Goal: Task Accomplishment & Management: Manage account settings

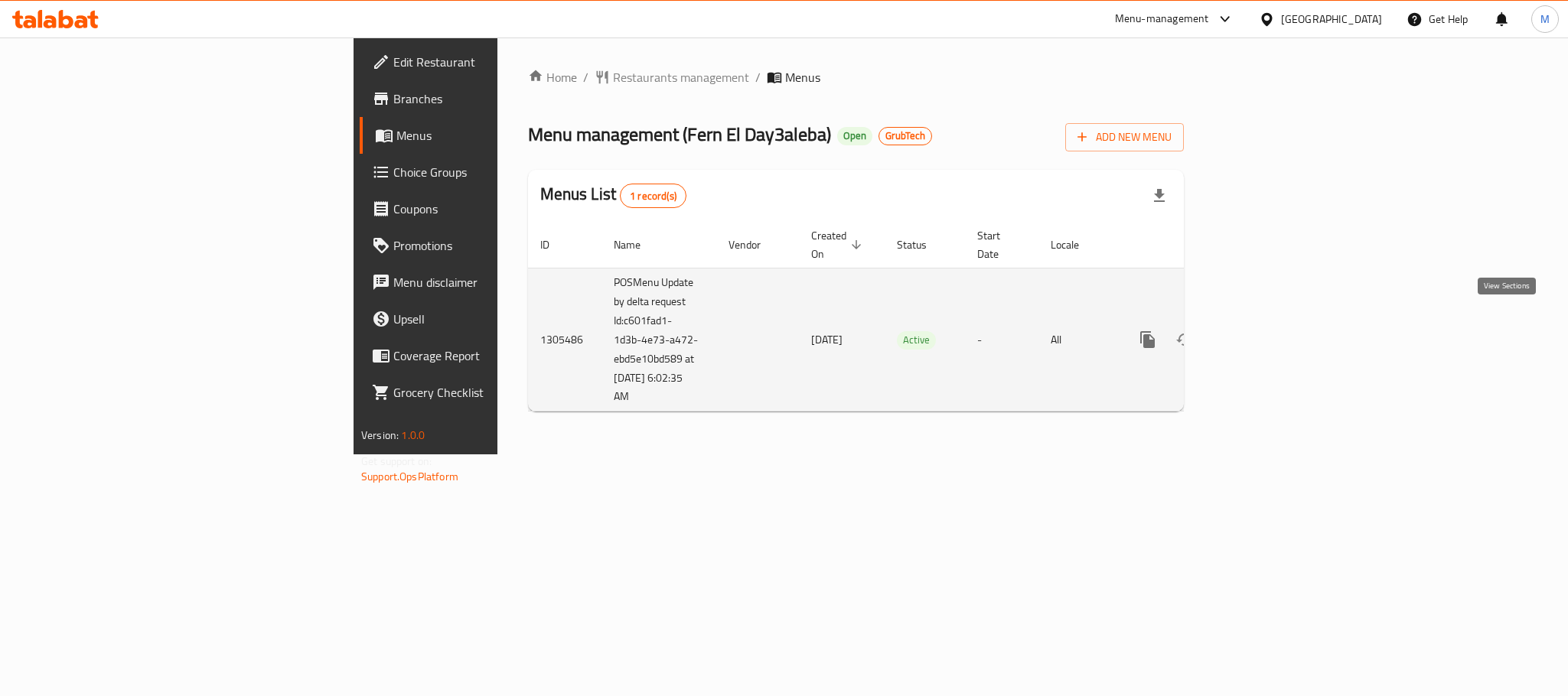
click at [1277, 321] on link "enhanced table" at bounding box center [1258, 339] width 37 height 37
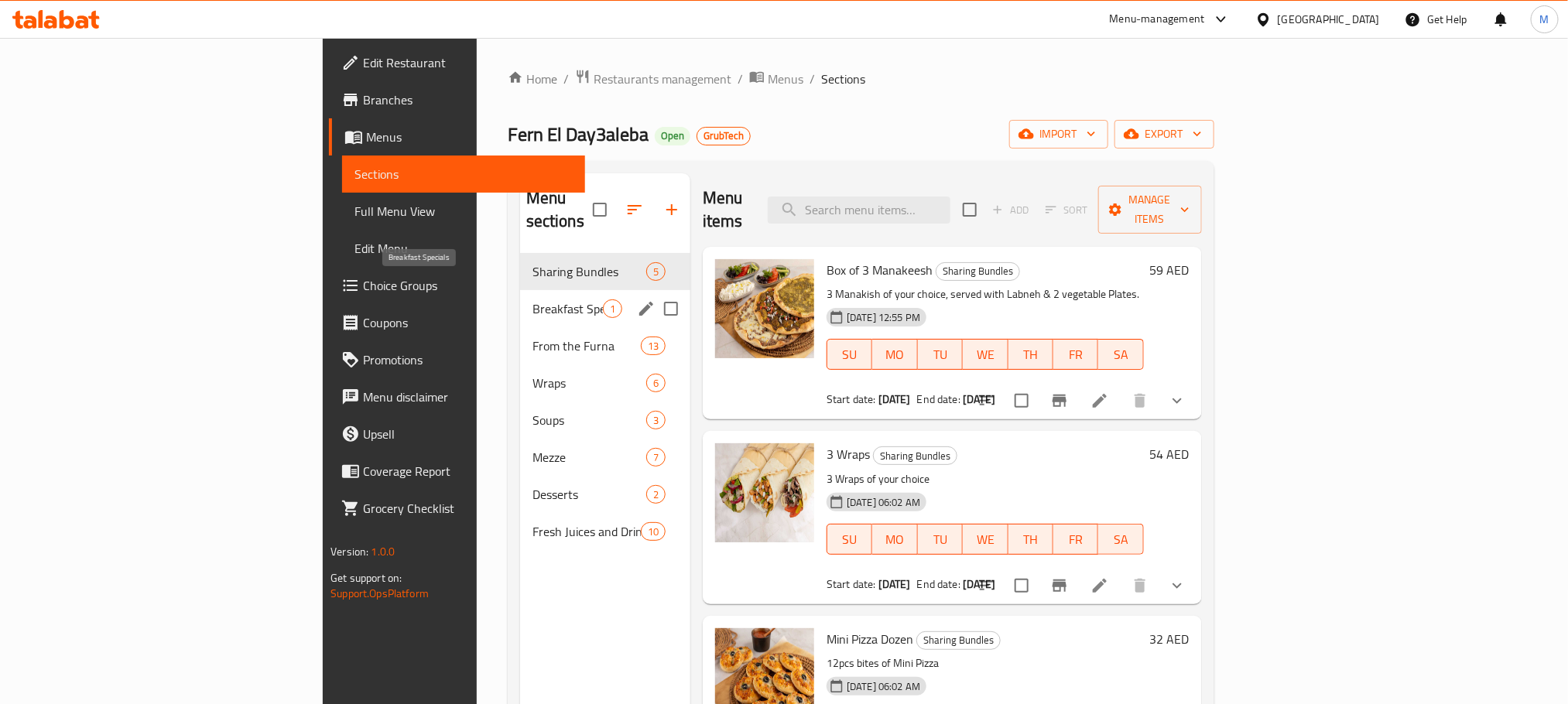
click at [532, 299] on span "Breakfast Specials" at bounding box center [567, 308] width 70 height 18
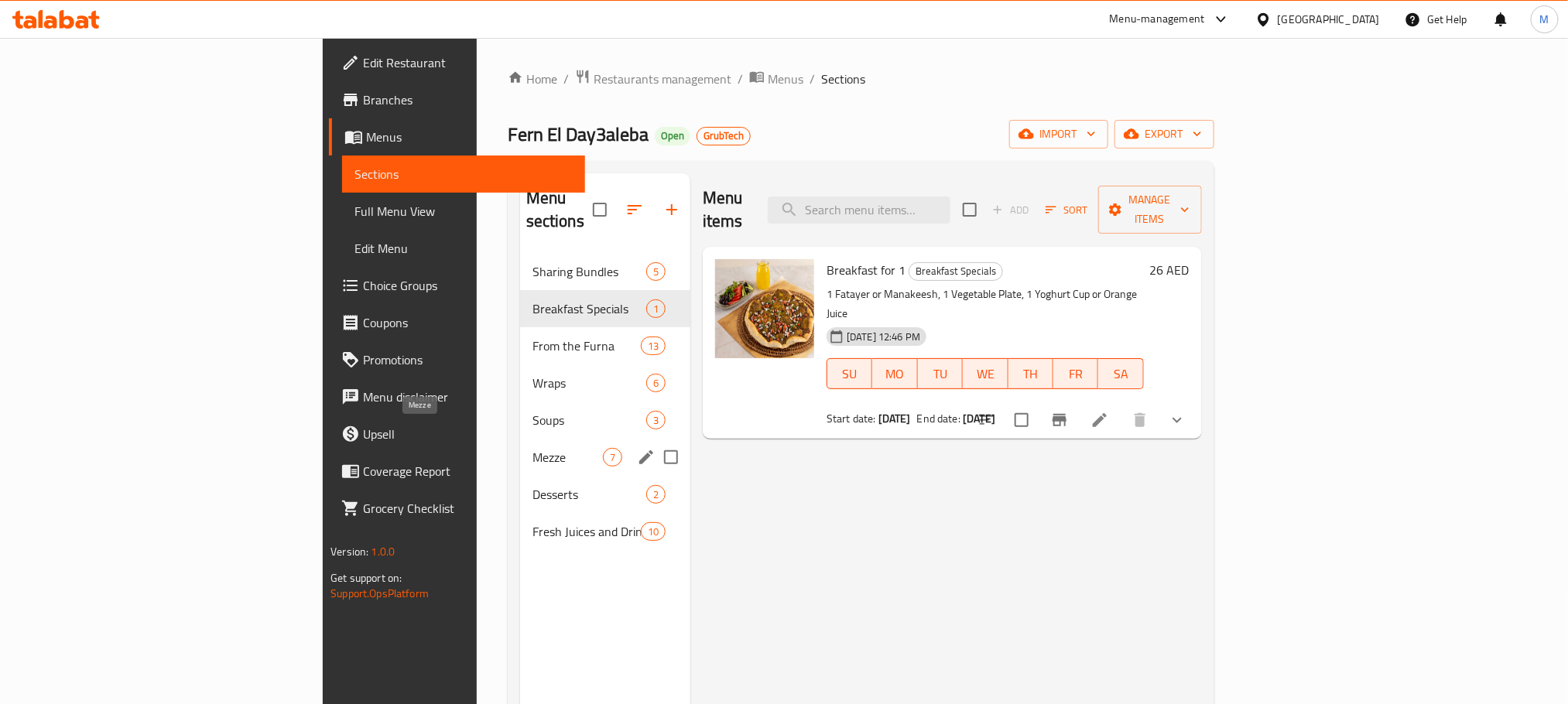
click at [532, 448] on span "Mezze" at bounding box center [567, 457] width 70 height 18
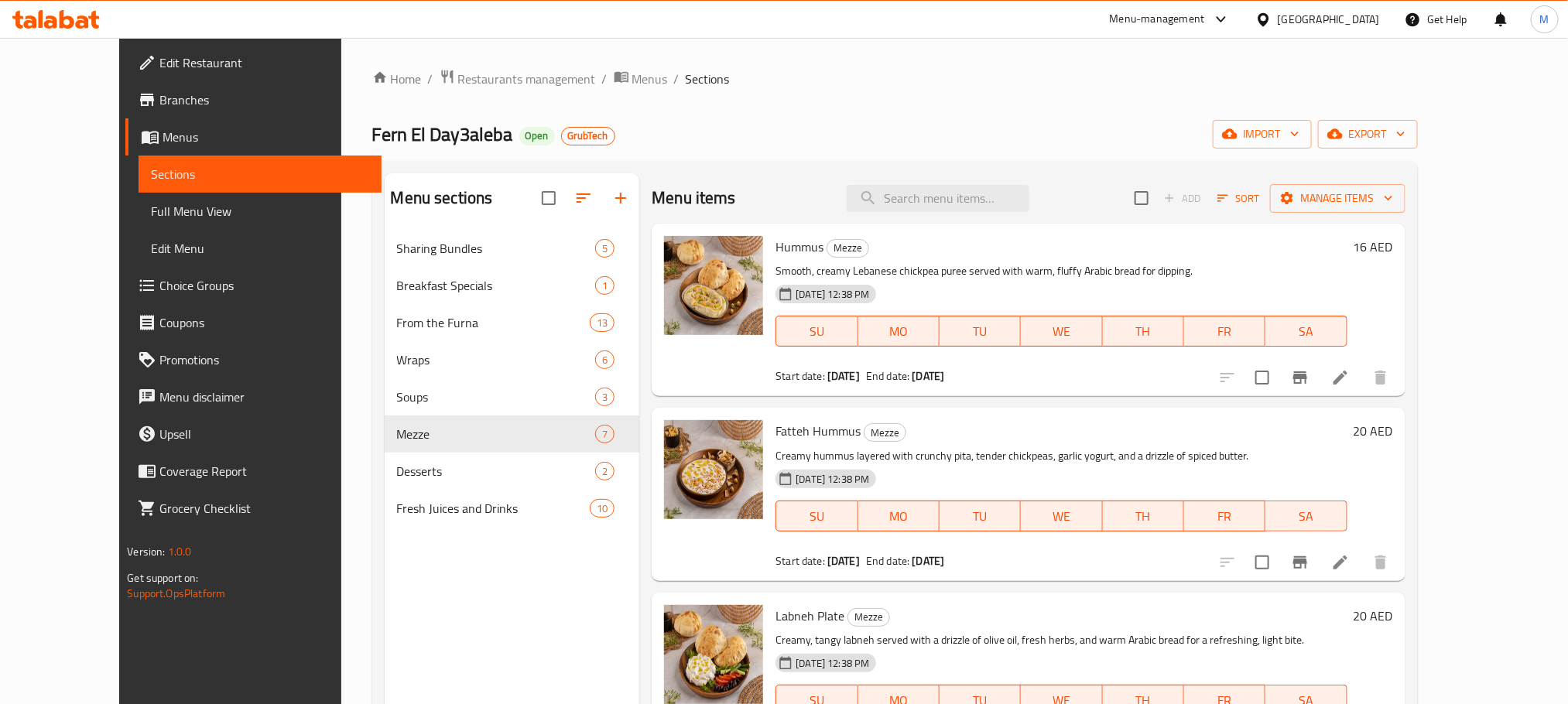
click at [549, 56] on div "Home / Restaurants management / Menus / Sections Fern El Day3aleba Open GrubTec…" at bounding box center [895, 479] width 1107 height 883
click at [632, 75] on span "Menus" at bounding box center [649, 78] width 36 height 18
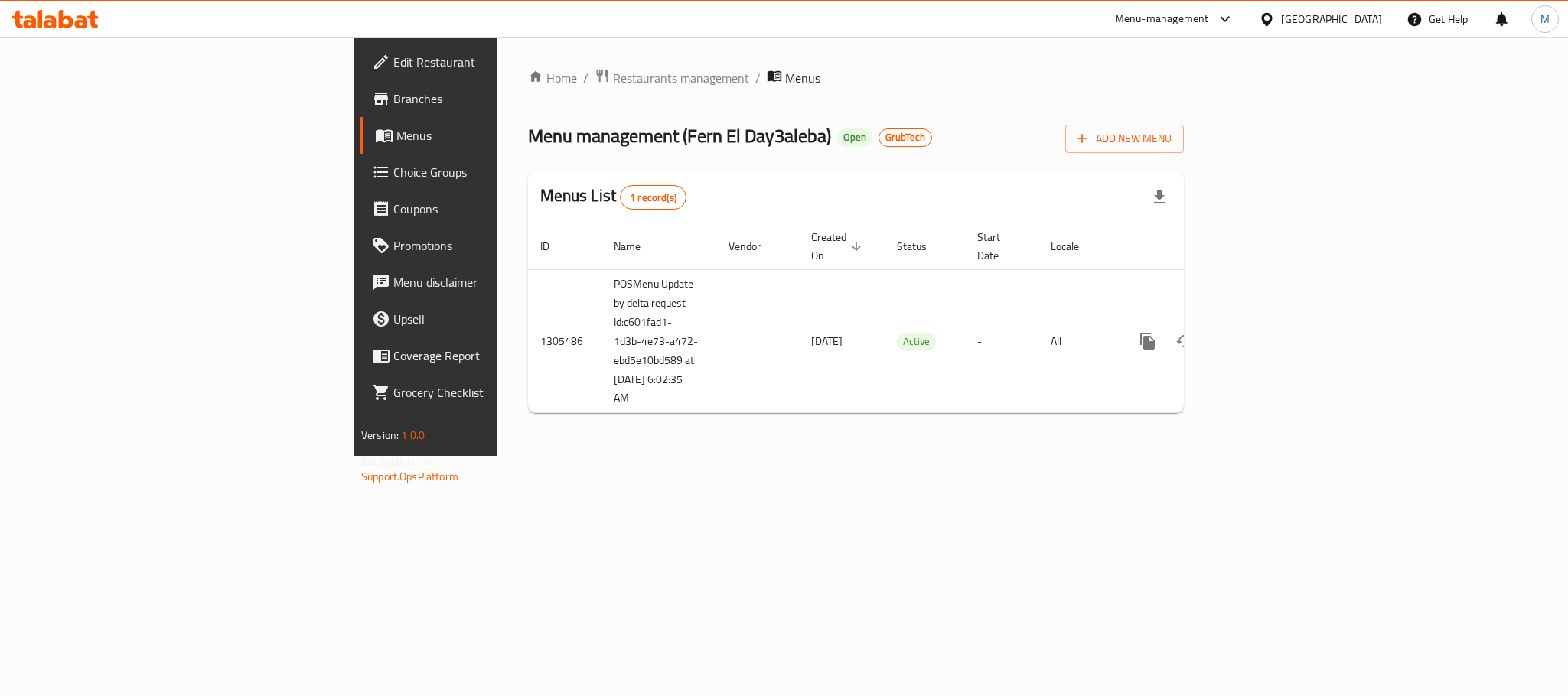
click at [393, 103] on span "Branches" at bounding box center [498, 98] width 210 height 18
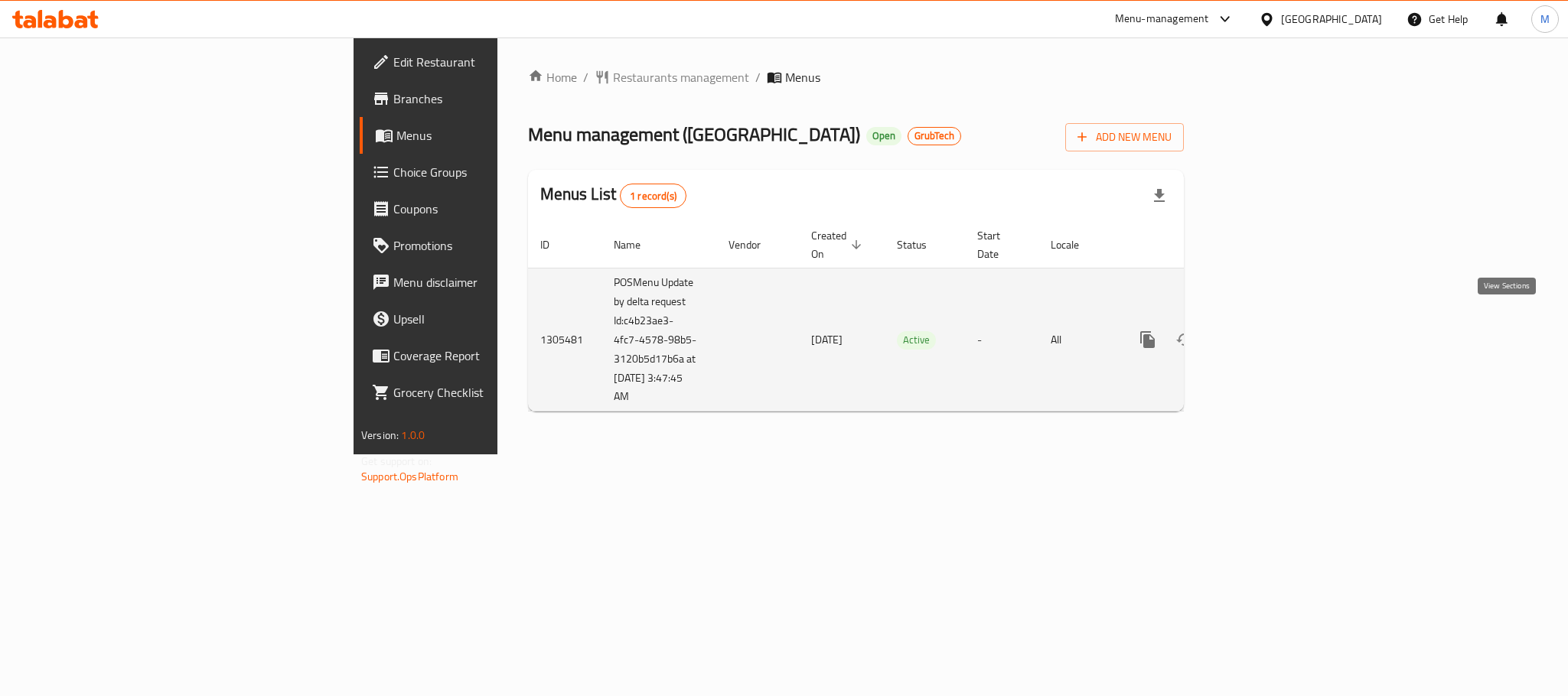
click at [1277, 321] on link "enhanced table" at bounding box center [1258, 339] width 37 height 37
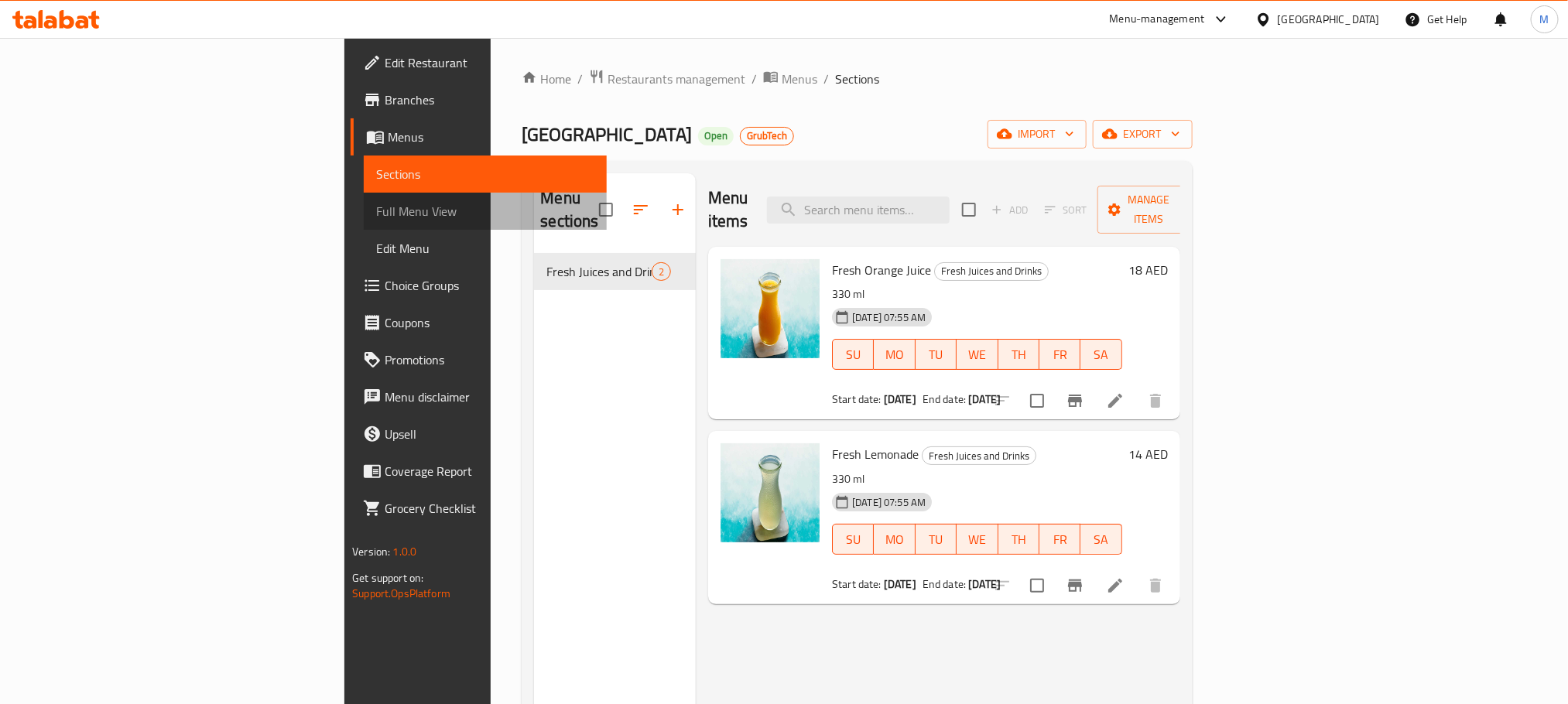
click at [376, 219] on span "Full Menu View" at bounding box center [485, 211] width 218 height 18
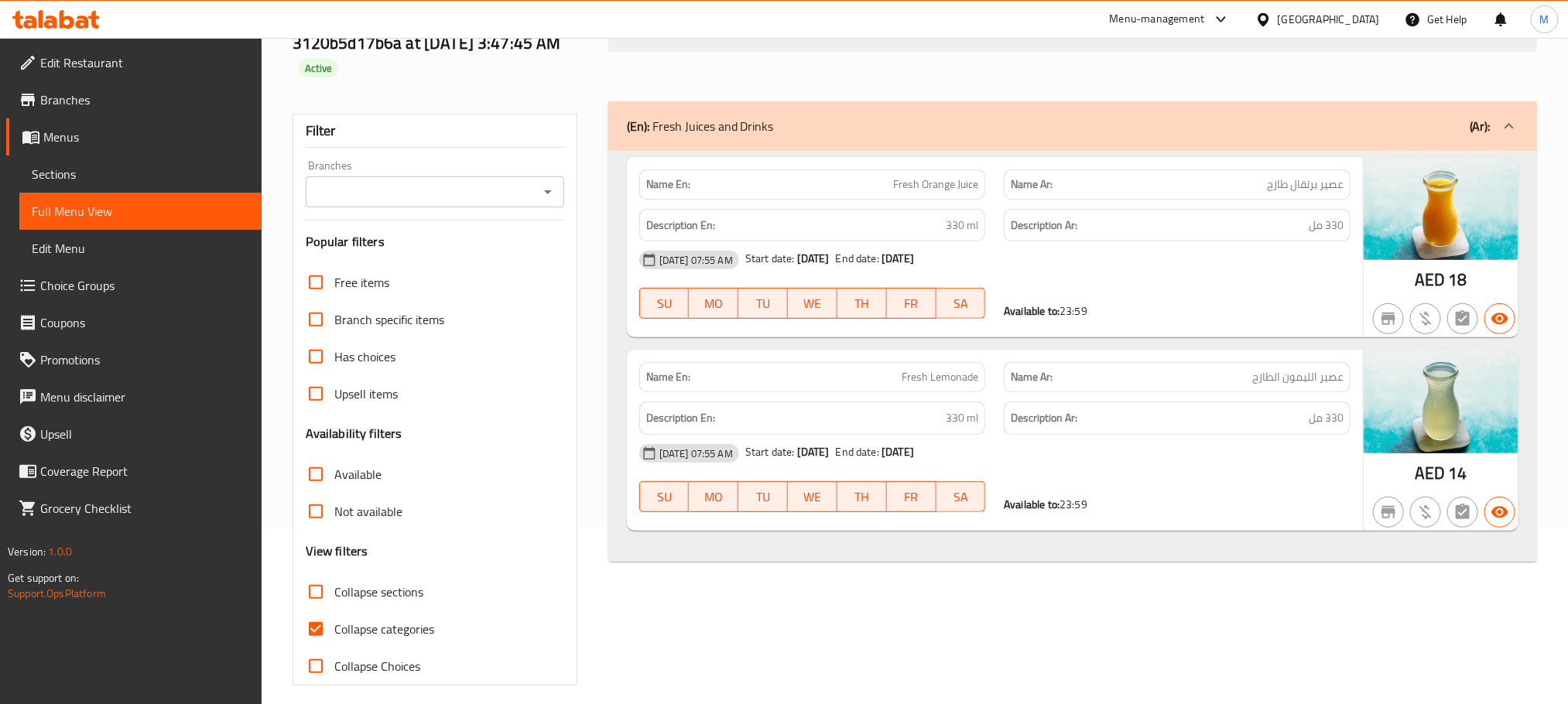
scroll to position [190, 0]
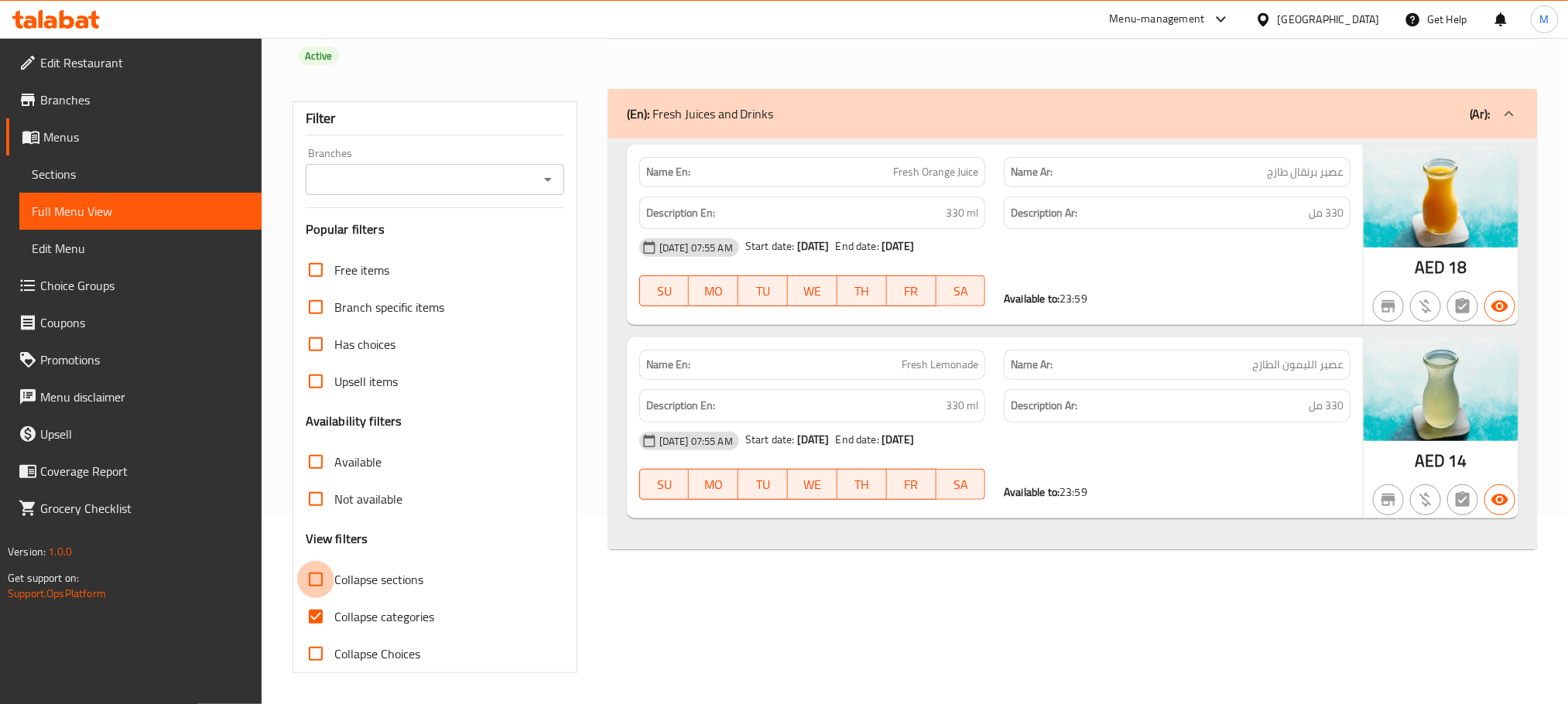
click at [321, 578] on input "Collapse sections" at bounding box center [315, 579] width 37 height 37
checkbox input "true"
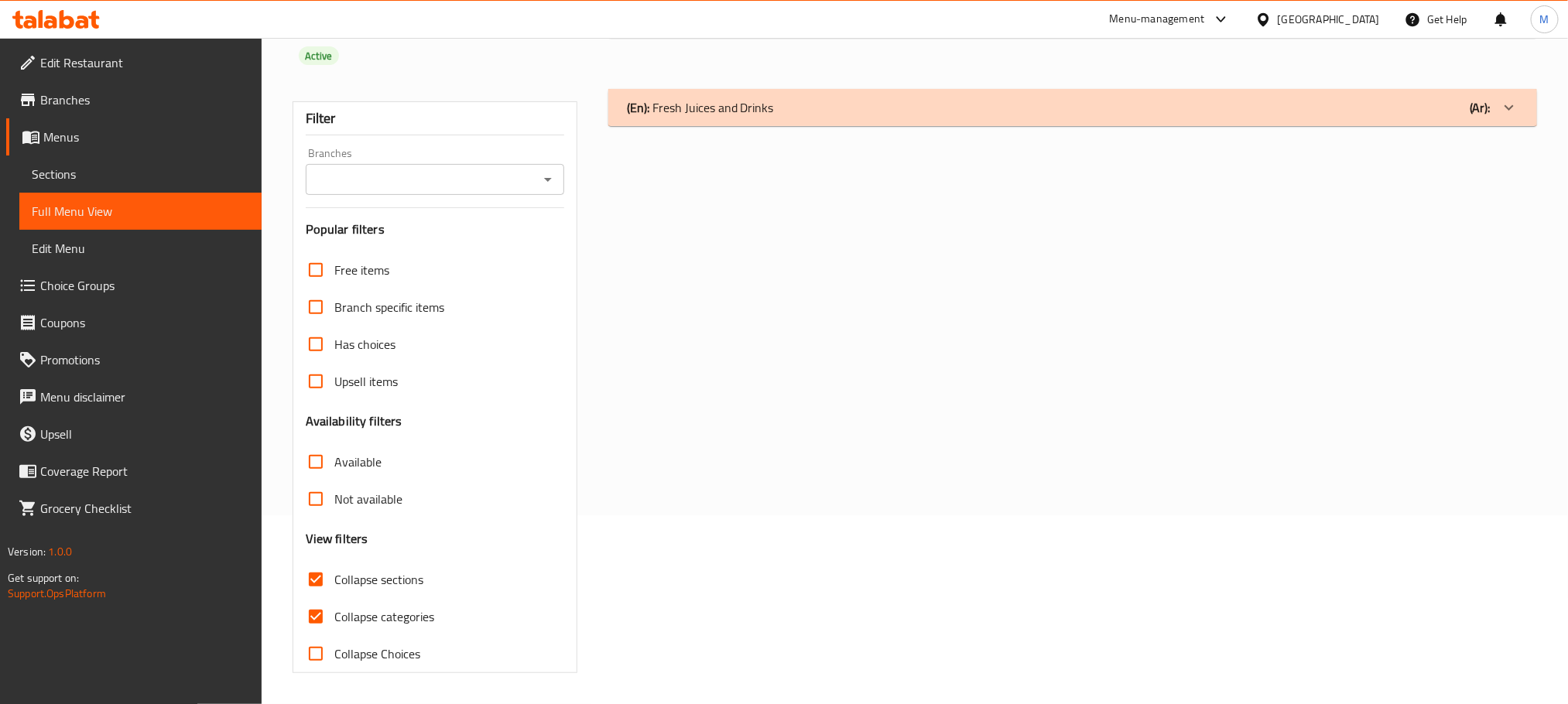
click at [323, 632] on input "Collapse categories" at bounding box center [315, 616] width 37 height 37
click at [322, 618] on input "Collapse categories" at bounding box center [315, 616] width 37 height 37
checkbox input "true"
click at [330, 655] on input "Collapse Choices" at bounding box center [315, 653] width 37 height 37
checkbox input "true"
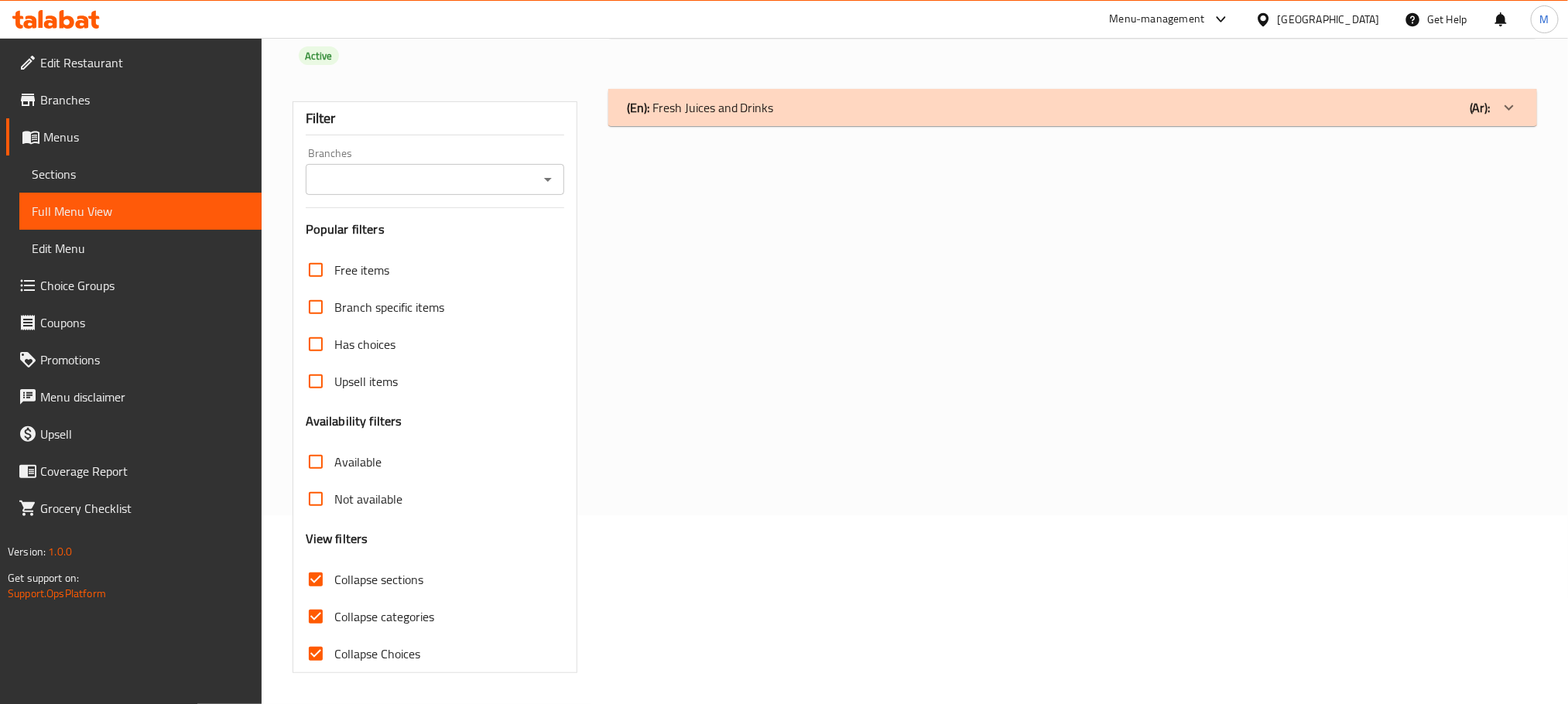
click at [127, 147] on link "Menus" at bounding box center [134, 136] width 255 height 37
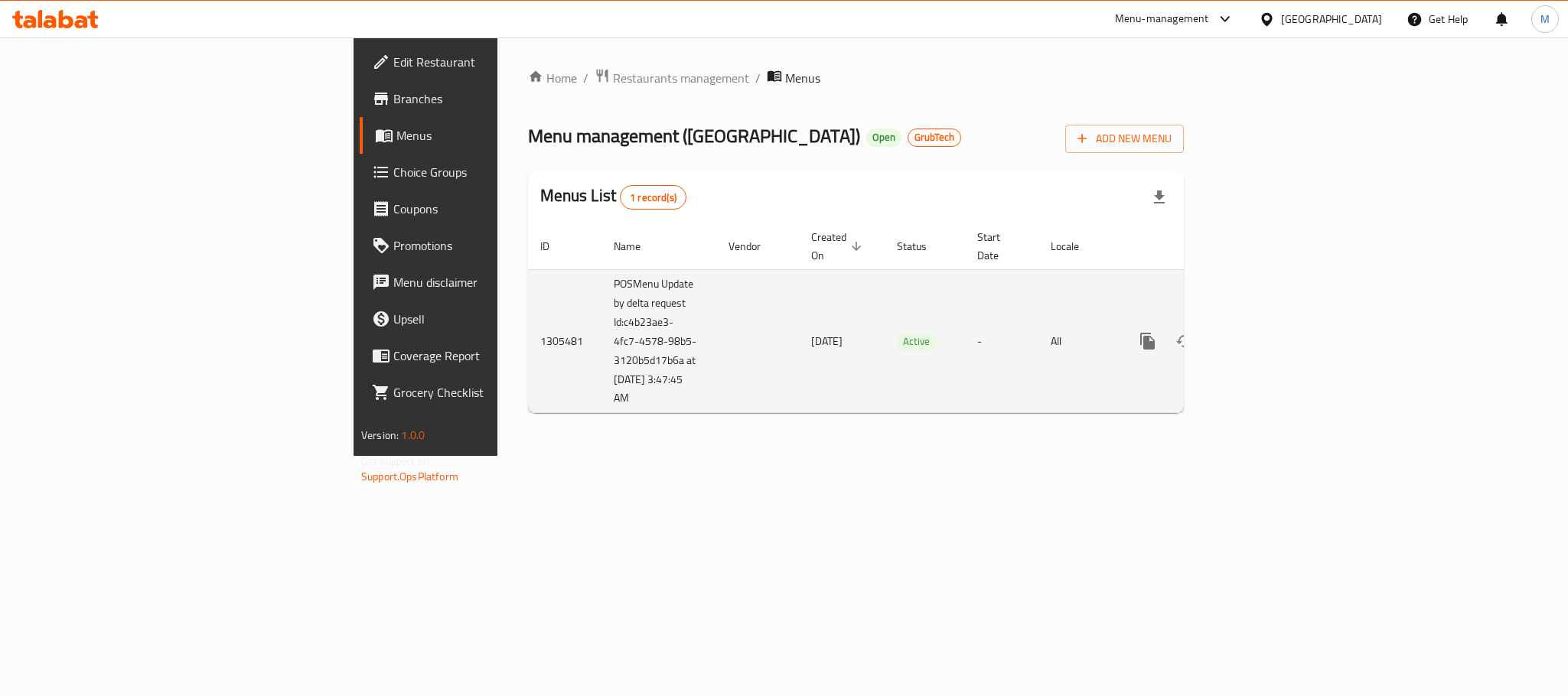
click at [1277, 323] on link "enhanced table" at bounding box center [1258, 341] width 37 height 37
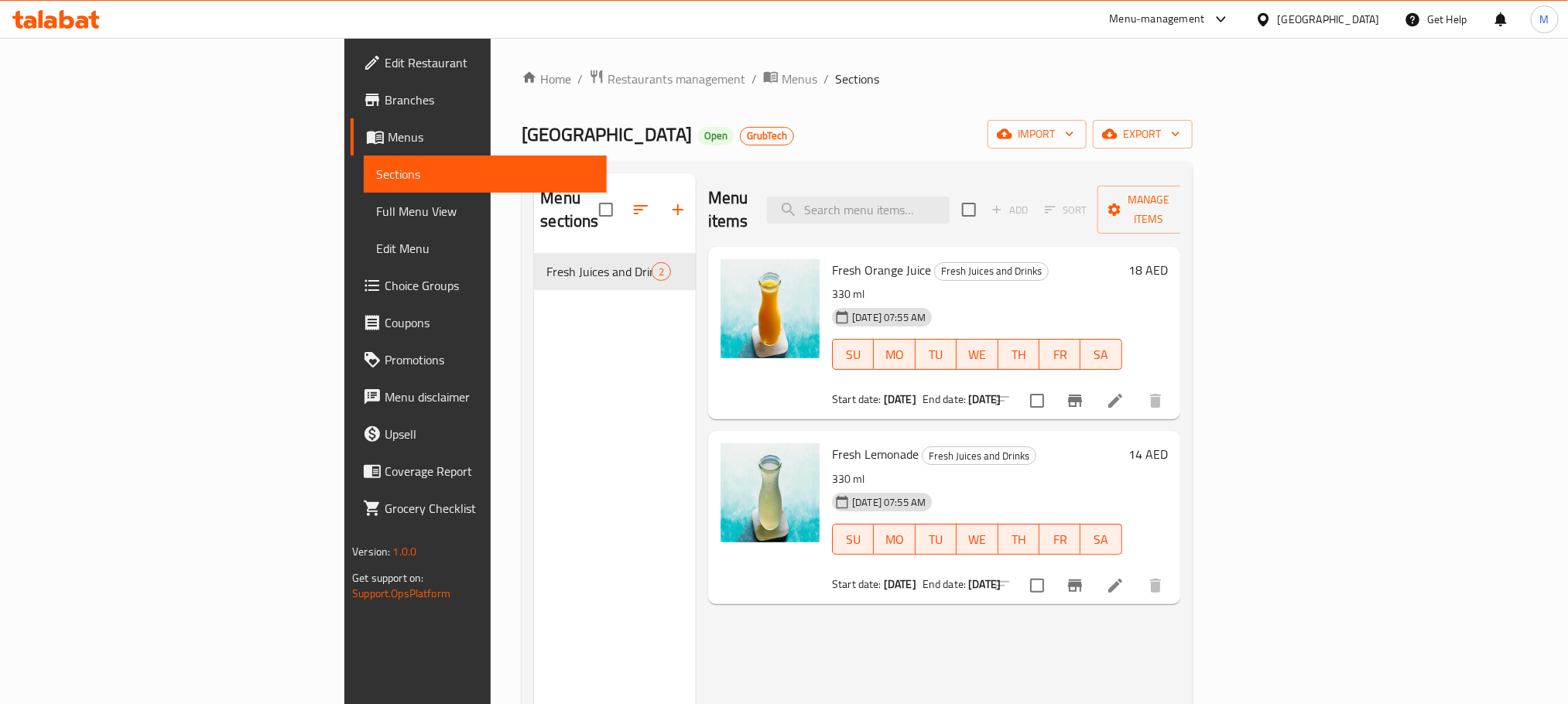
click at [555, 36] on div "Menu-management United Arab Emirates Get Help M" at bounding box center [784, 19] width 1568 height 37
click at [576, 97] on div "Home / Restaurants management / Menus / Sections Manakish House Open GrubTech i…" at bounding box center [857, 479] width 670 height 821
click at [782, 86] on span "Menus" at bounding box center [799, 78] width 36 height 18
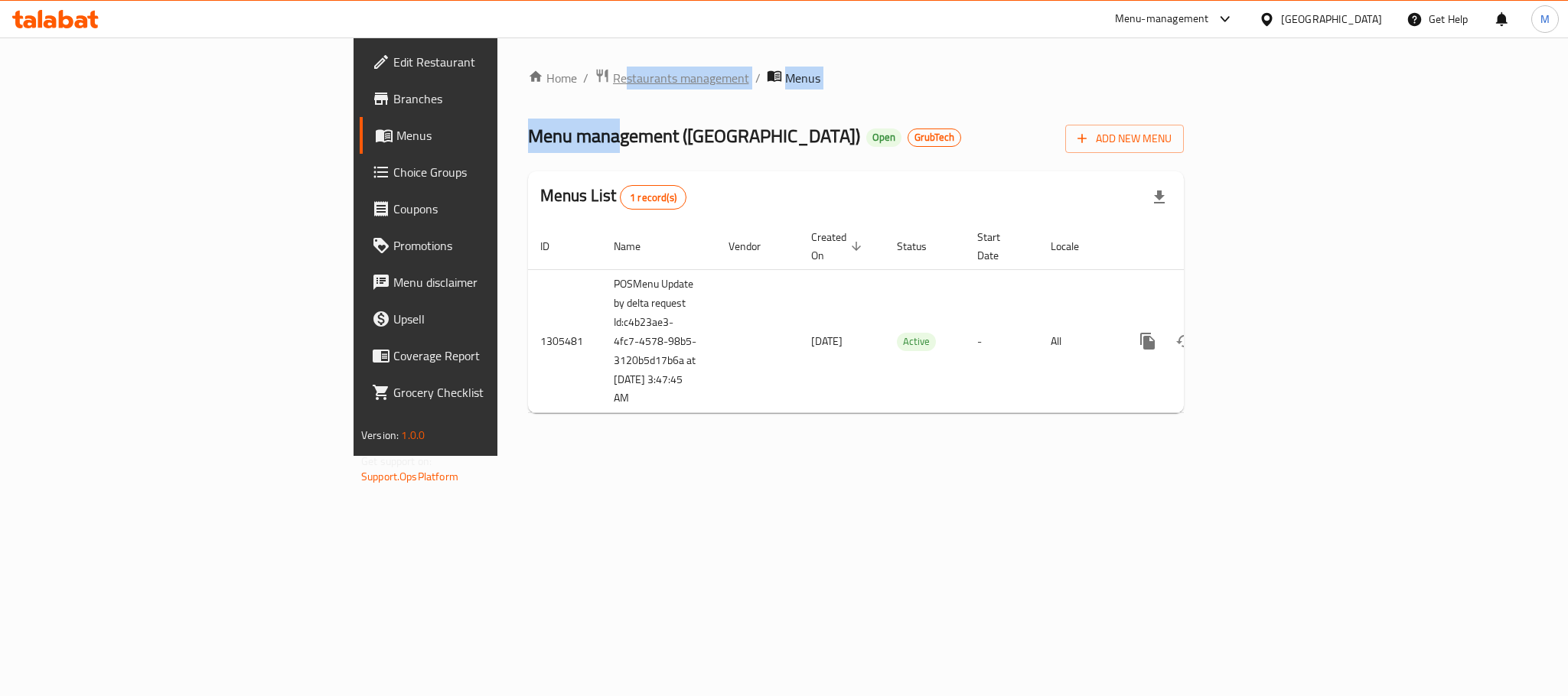
drag, startPoint x: 391, startPoint y: 79, endPoint x: 398, endPoint y: 74, distance: 8.6
click at [528, 76] on div "Home / Restaurants management / Menus Menu management ( Manakish House ) Open G…" at bounding box center [855, 247] width 656 height 357
click at [497, 62] on div "Home / Restaurants management / Menus Menu management ( Manakish House ) Open G…" at bounding box center [856, 247] width 717 height 418
click at [613, 69] on span "Restaurants management" at bounding box center [681, 78] width 136 height 18
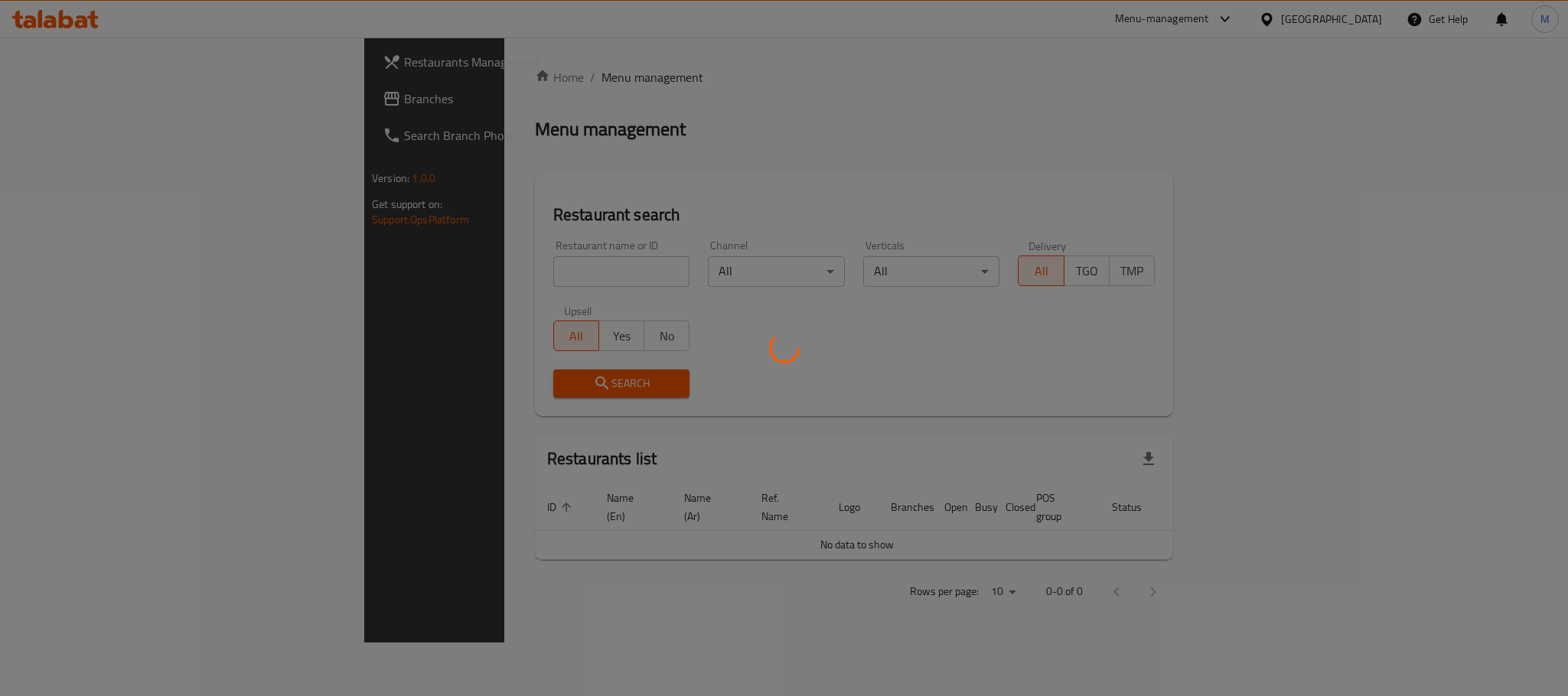
click at [117, 102] on div at bounding box center [784, 348] width 1568 height 696
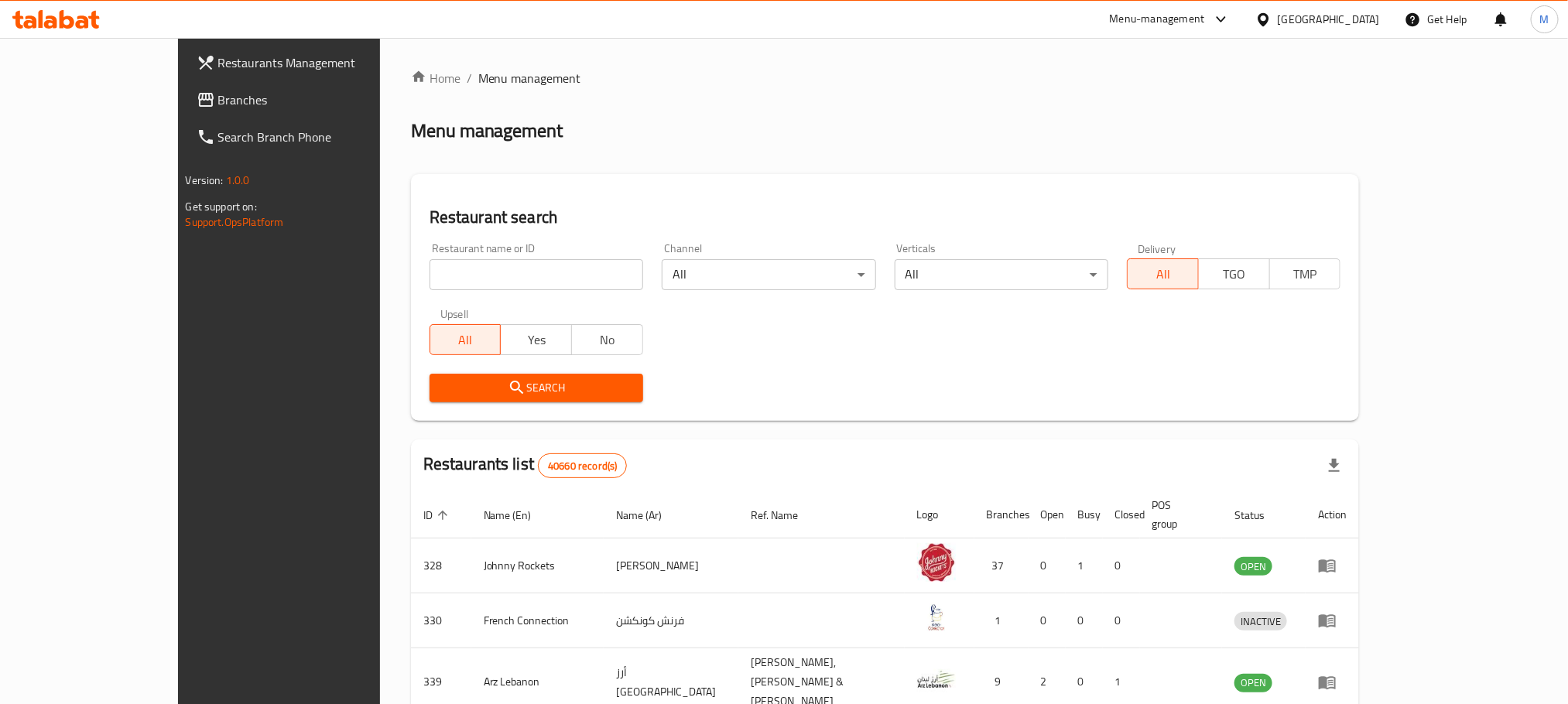
click at [219, 100] on span "Branches" at bounding box center [323, 99] width 209 height 18
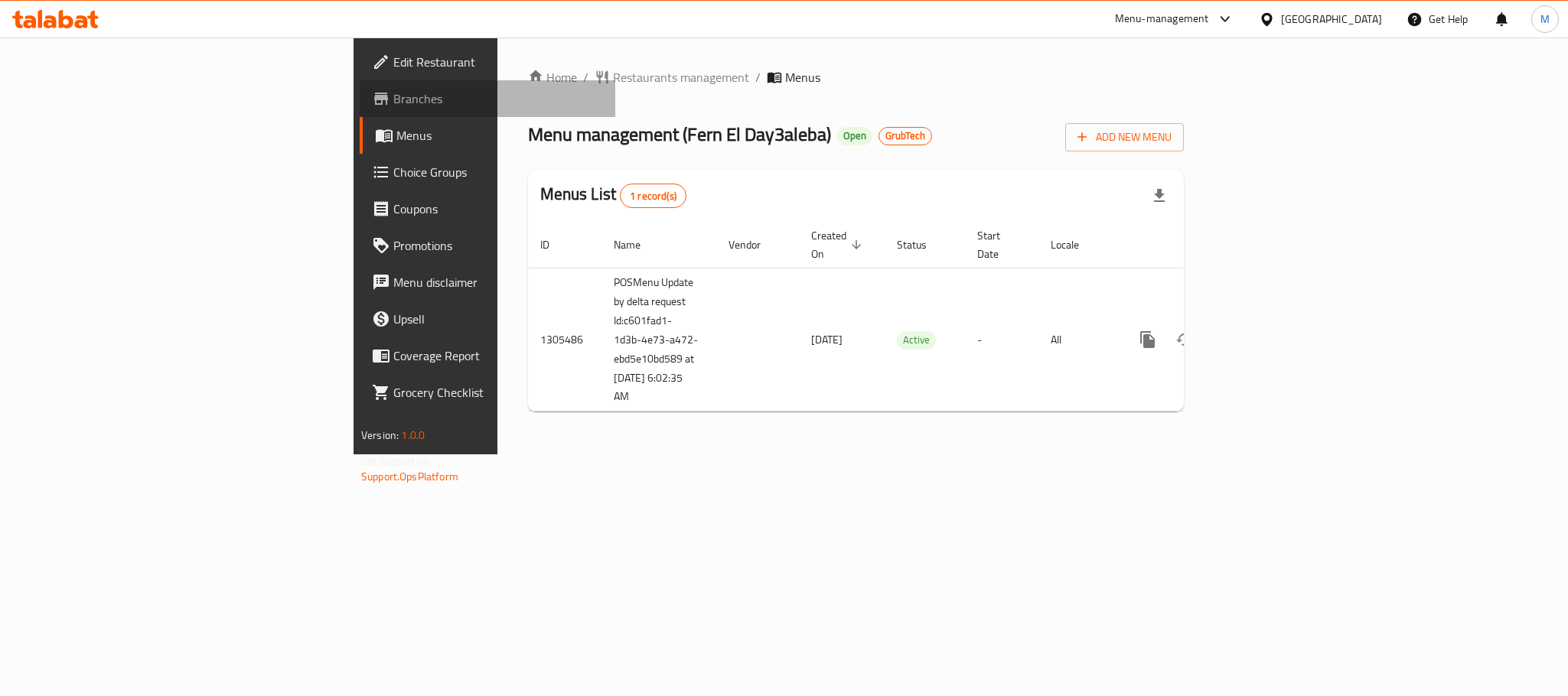
click at [393, 103] on span "Branches" at bounding box center [498, 98] width 210 height 18
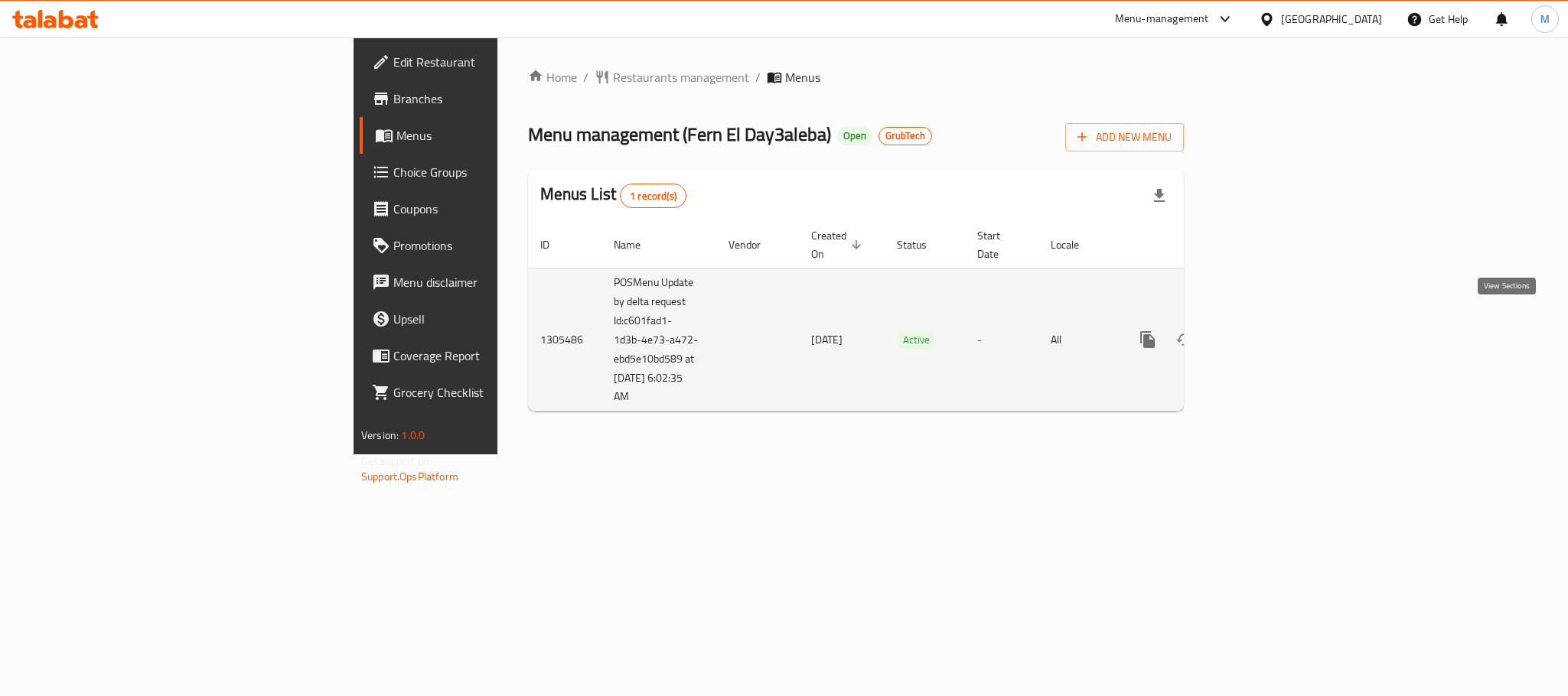
click at [1267, 330] on icon "enhanced table" at bounding box center [1258, 339] width 18 height 18
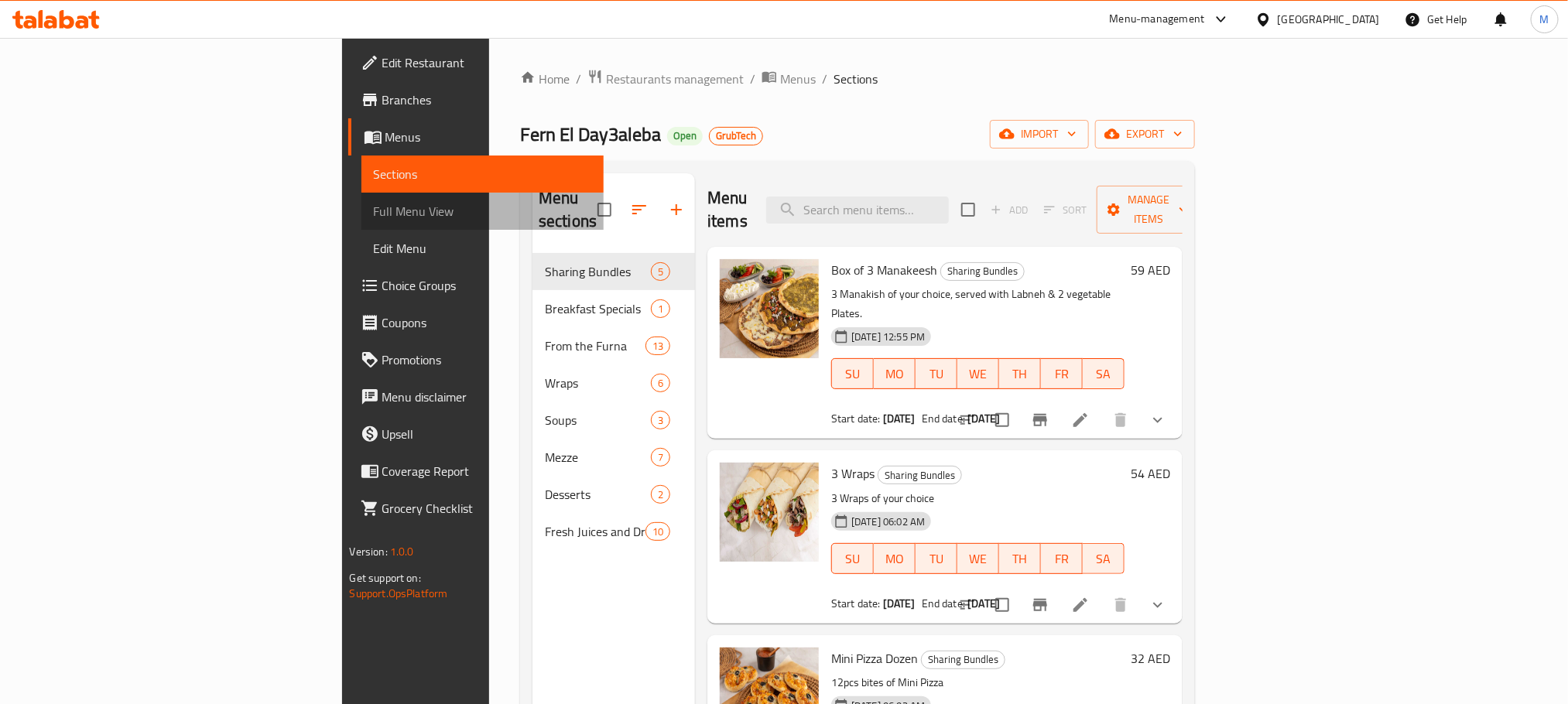
click at [361, 225] on link "Full Menu View" at bounding box center [482, 211] width 242 height 37
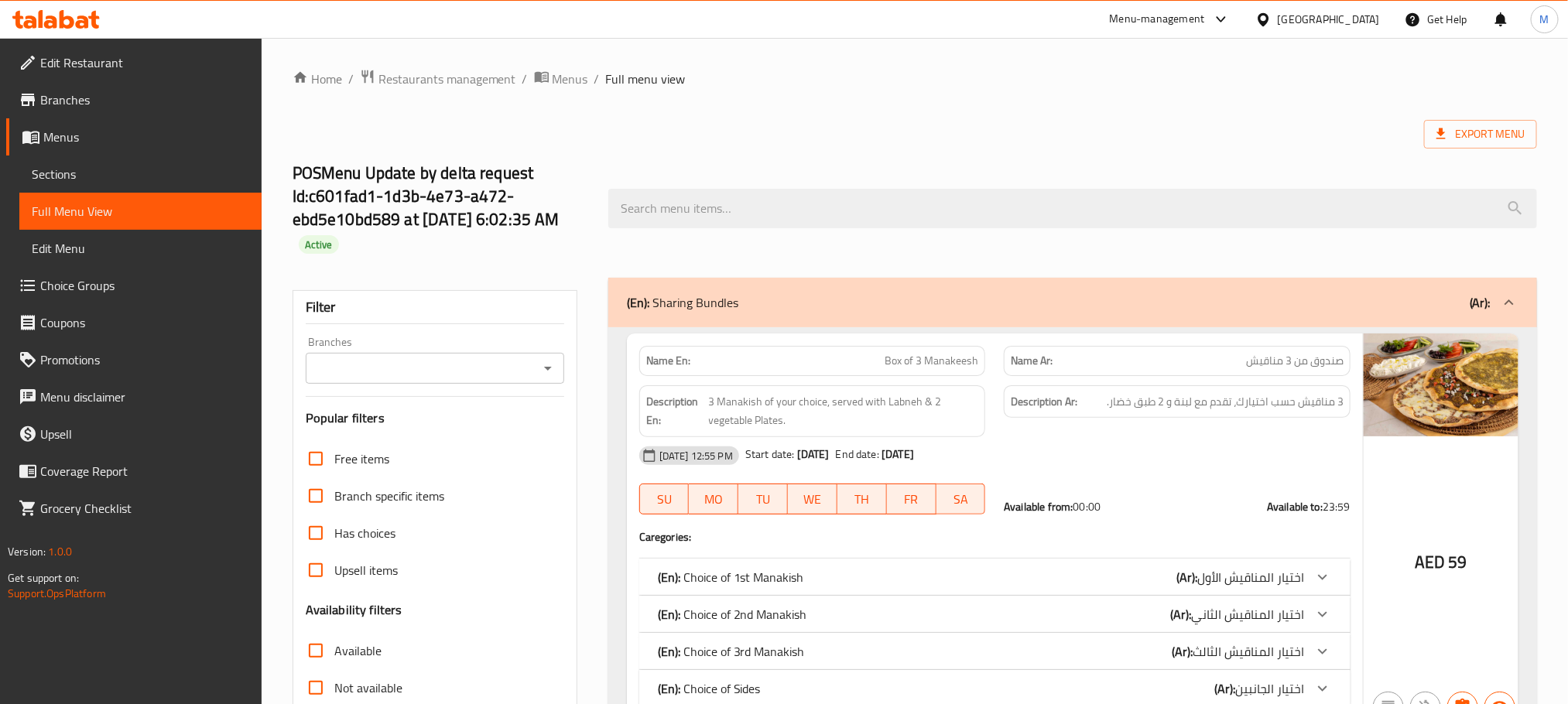
click at [405, 78] on span "Restaurants management" at bounding box center [447, 78] width 138 height 18
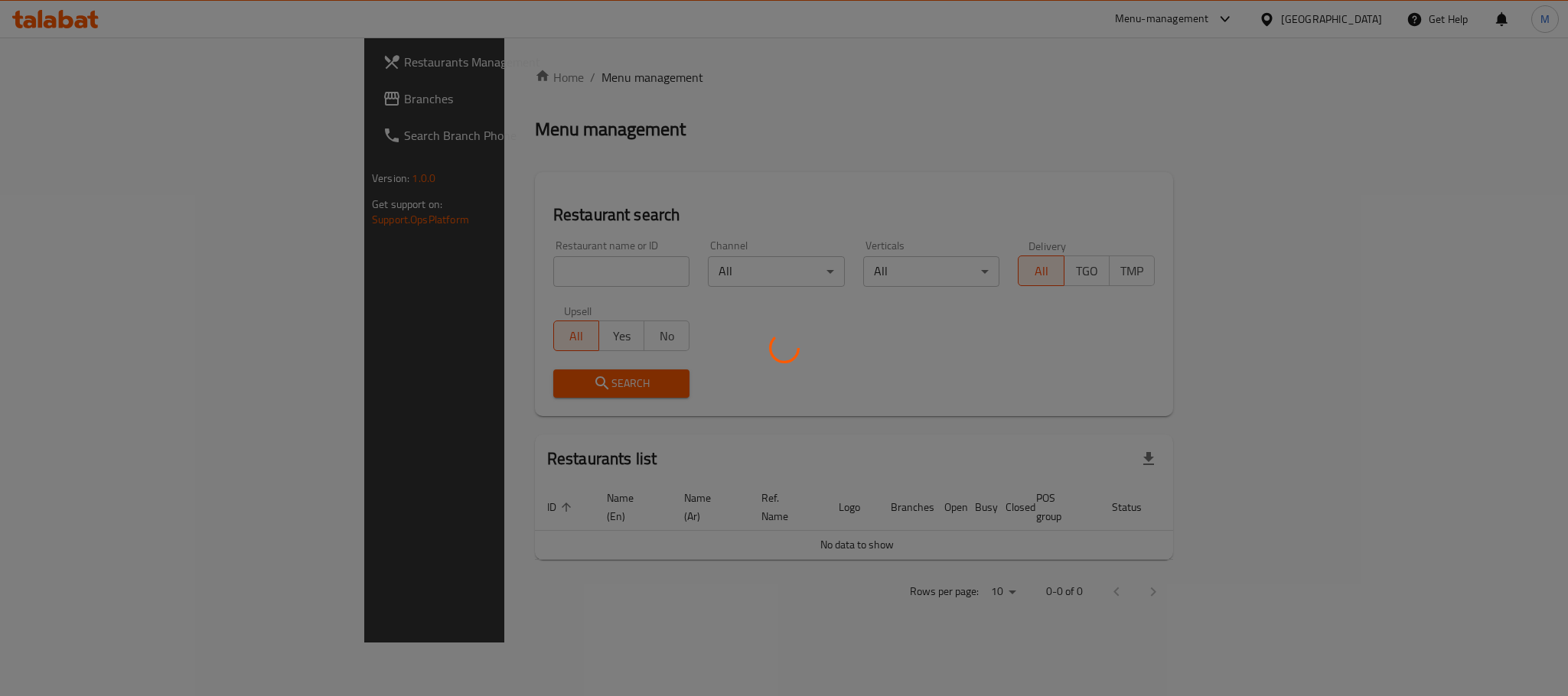
click at [49, 94] on div at bounding box center [784, 348] width 1568 height 696
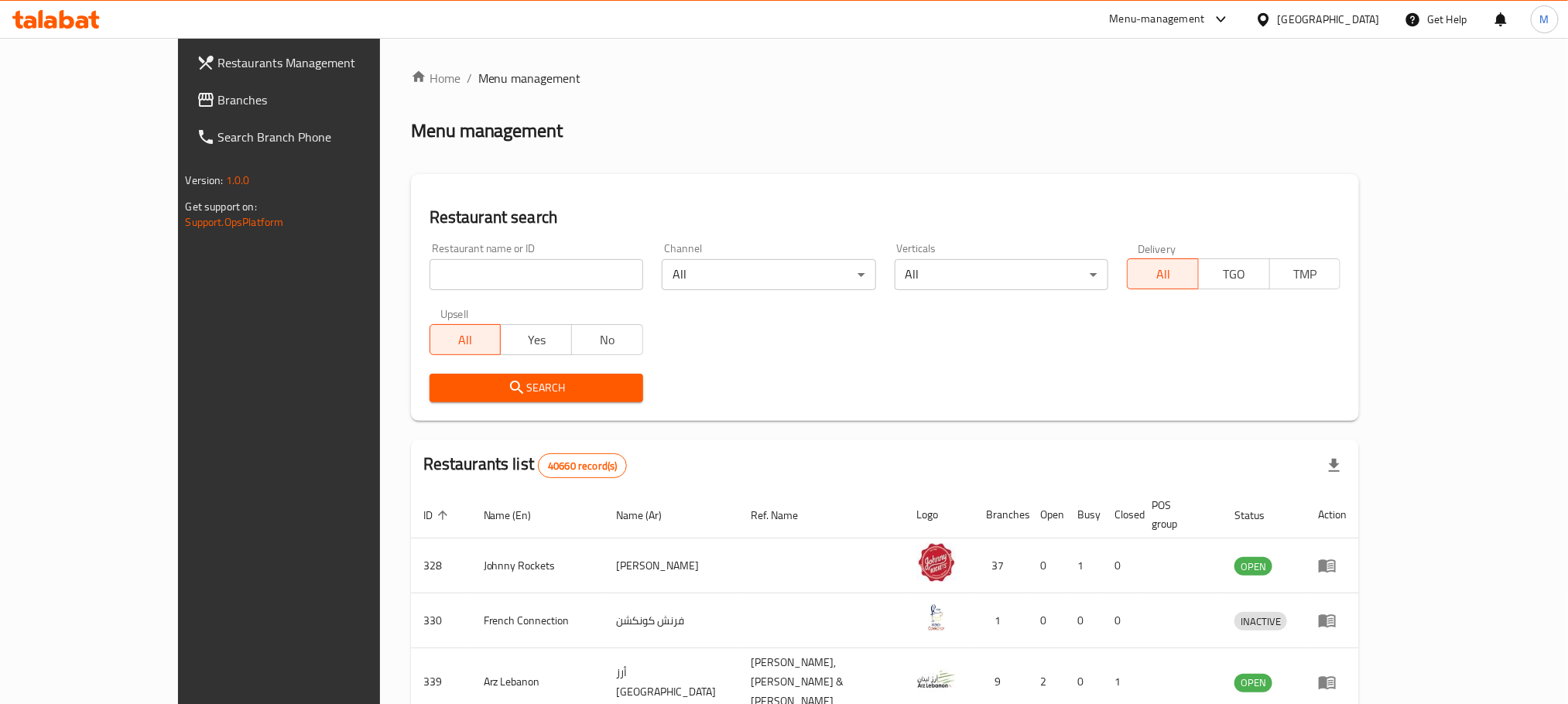
click at [219, 95] on span "Branches" at bounding box center [323, 99] width 209 height 18
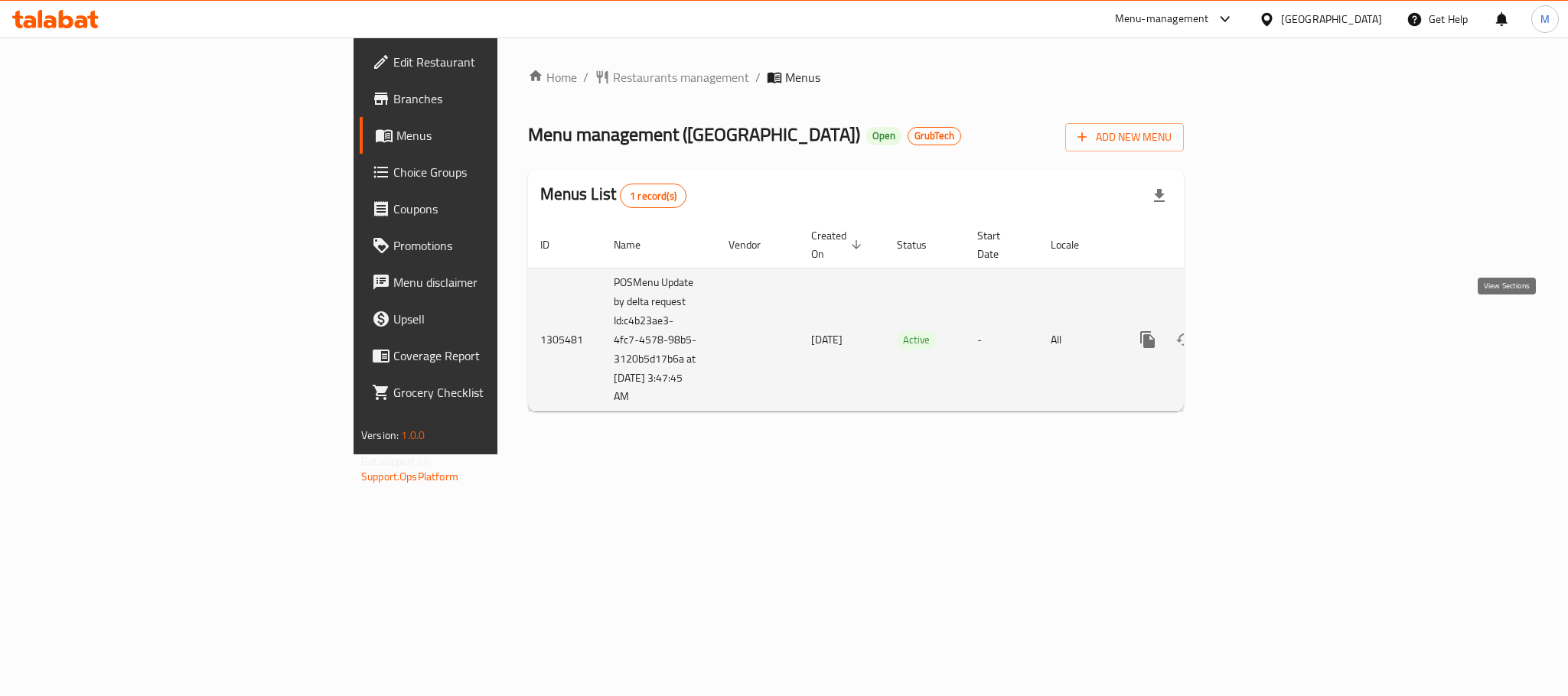
click at [1267, 330] on icon "enhanced table" at bounding box center [1258, 339] width 18 height 18
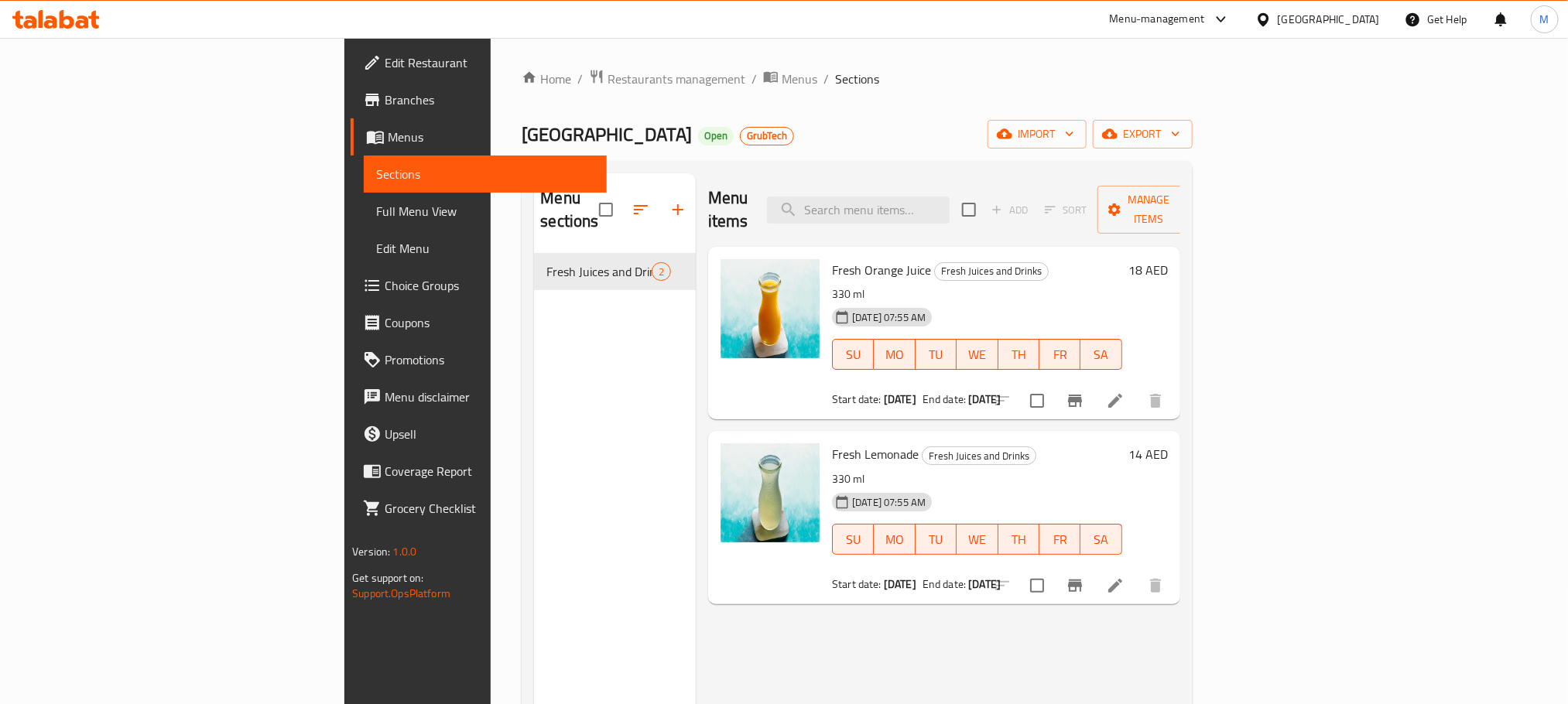
click at [385, 53] on span "Edit Restaurant" at bounding box center [489, 62] width 209 height 18
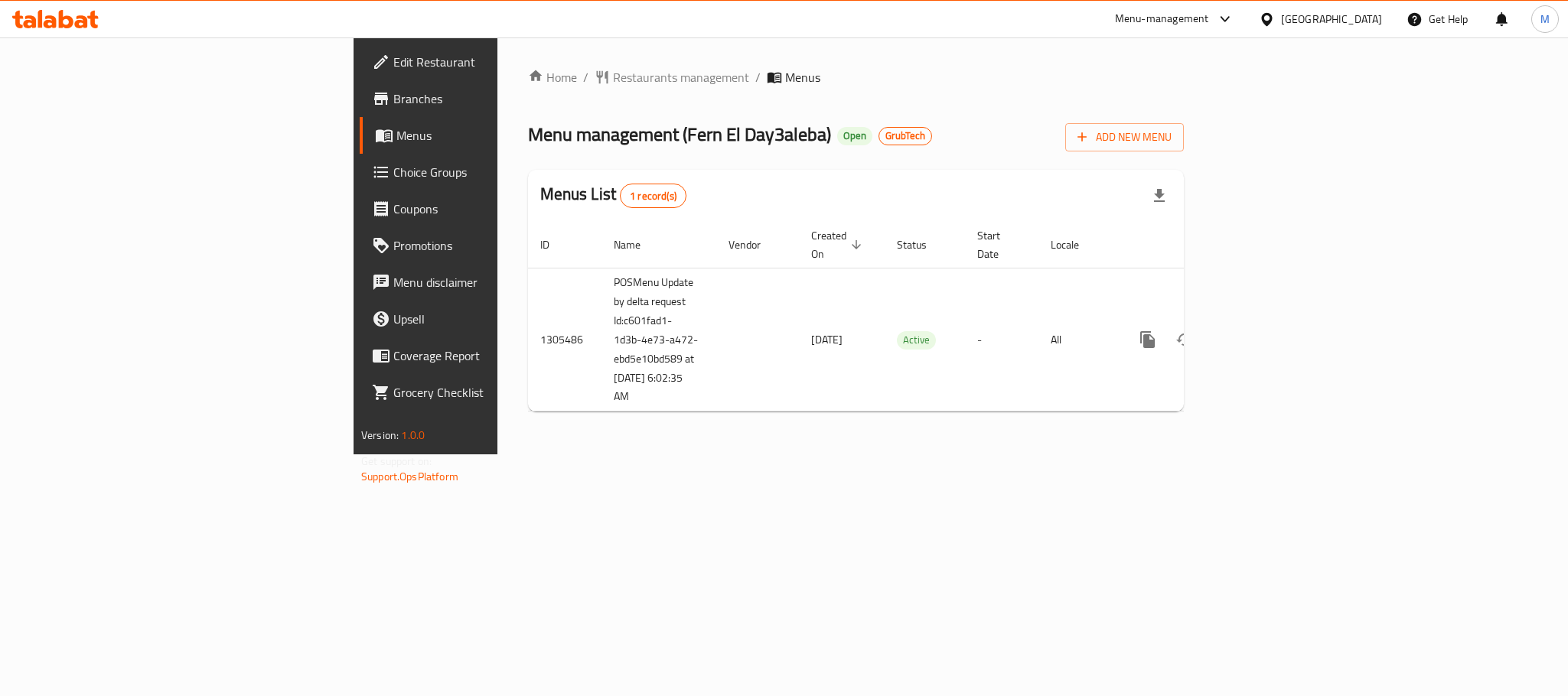
drag, startPoint x: 1519, startPoint y: 1, endPoint x: 505, endPoint y: 427, distance: 1099.9
click at [505, 427] on div "Home / Restaurants management / Menus Menu management ( Fern El Day3aleba ) Ope…" at bounding box center [856, 246] width 717 height 417
click at [393, 97] on span "Branches" at bounding box center [498, 98] width 210 height 18
